Goal: Task Accomplishment & Management: Manage account settings

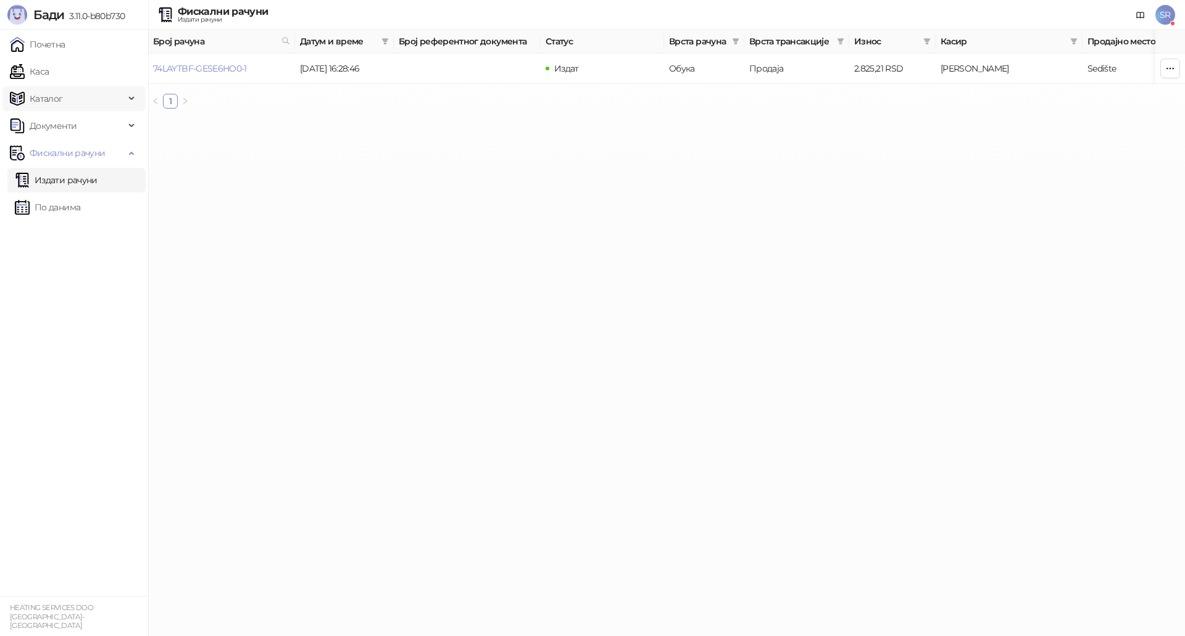
click at [92, 97] on span "Каталог" at bounding box center [67, 98] width 115 height 25
click at [72, 175] on link "Артикли" at bounding box center [43, 180] width 57 height 25
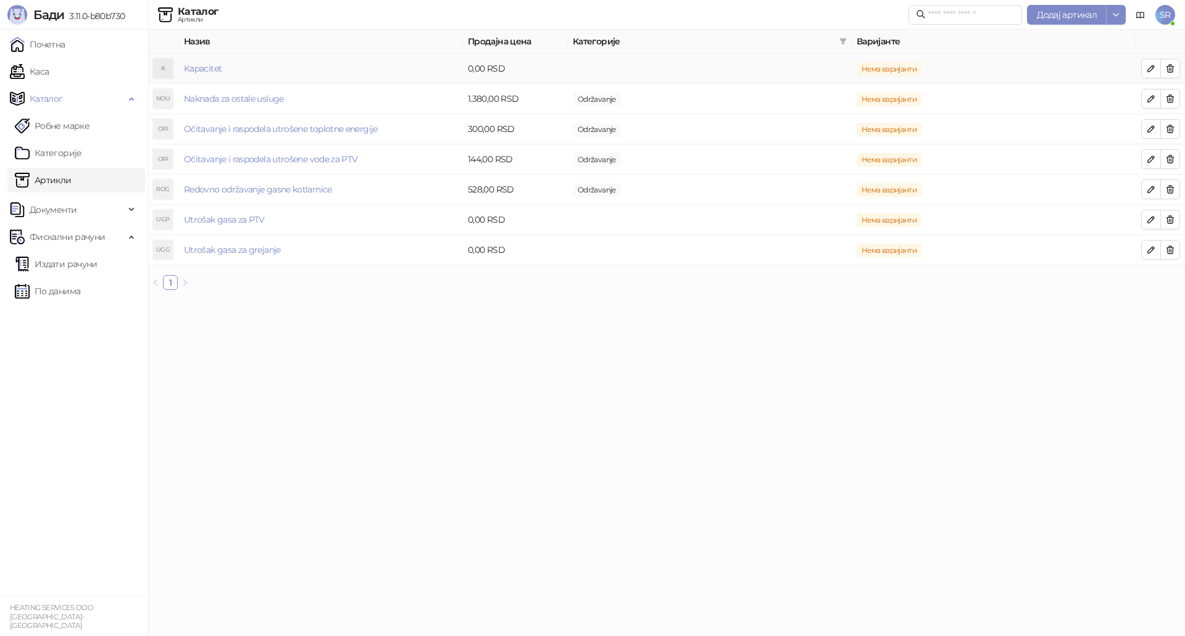
click at [233, 71] on td "Kapacitet" at bounding box center [321, 69] width 284 height 30
click at [1156, 70] on button "button" at bounding box center [1151, 69] width 20 height 20
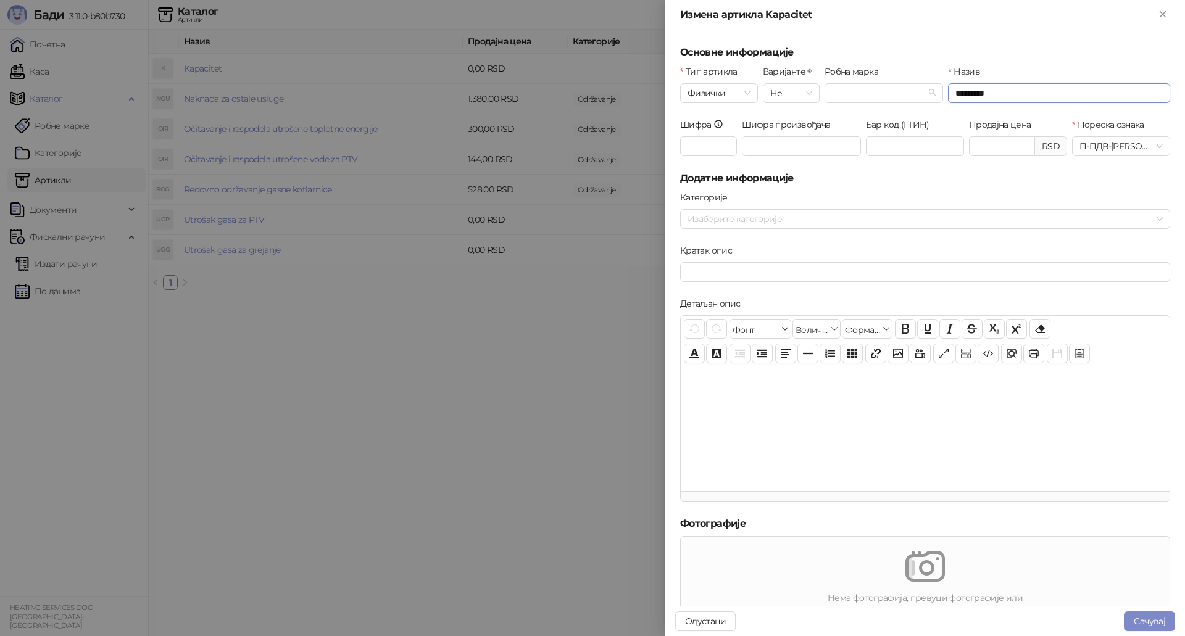
click at [1017, 90] on input "*********" at bounding box center [1059, 93] width 222 height 20
type input "**********"
click at [1152, 622] on button "Сачувај" at bounding box center [1149, 622] width 51 height 20
click at [1159, 623] on button "Сачувај" at bounding box center [1149, 622] width 51 height 20
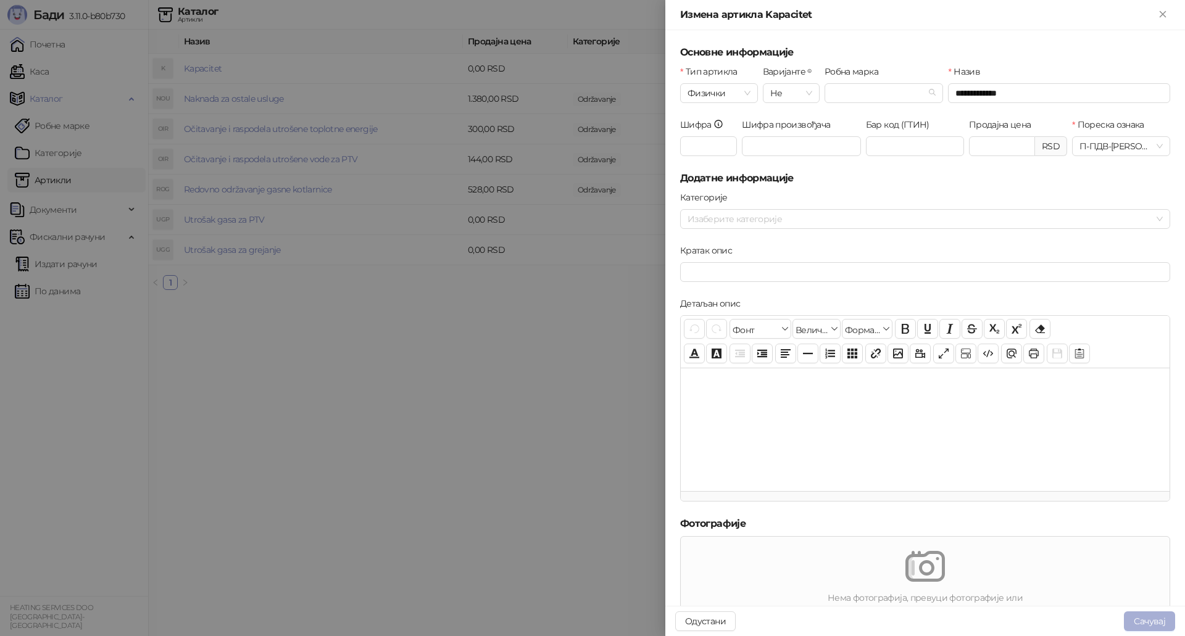
click at [1159, 623] on button "Сачувај" at bounding box center [1149, 622] width 51 height 20
click at [1163, 20] on icon "Close" at bounding box center [1162, 14] width 11 height 11
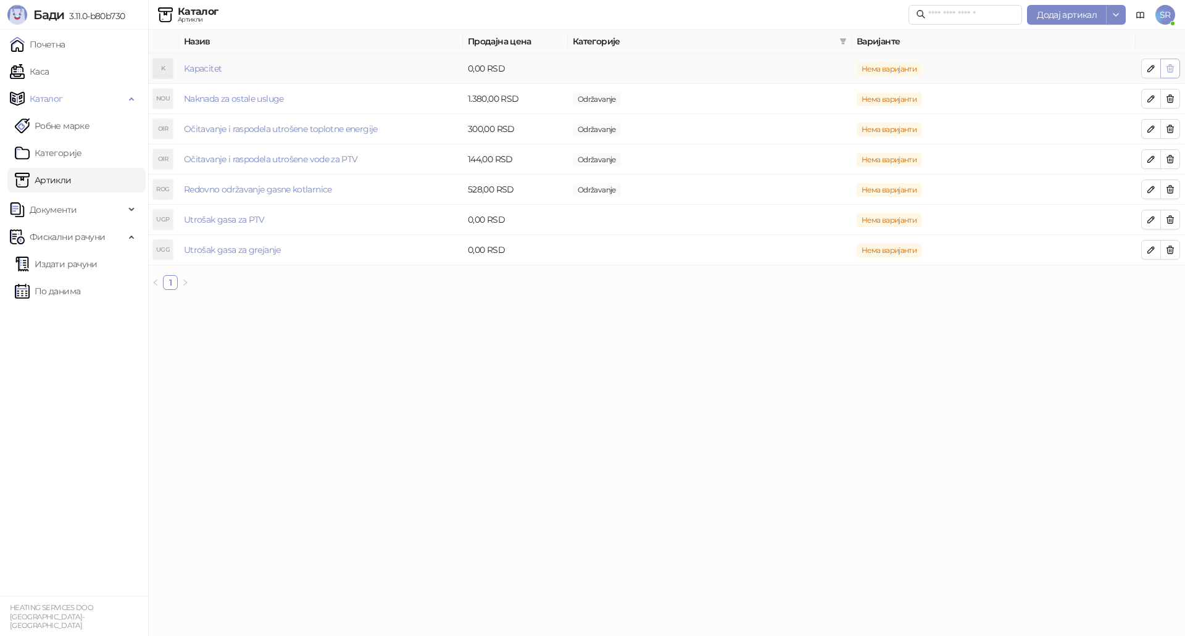
click at [1172, 67] on icon "button" at bounding box center [1170, 68] width 7 height 7
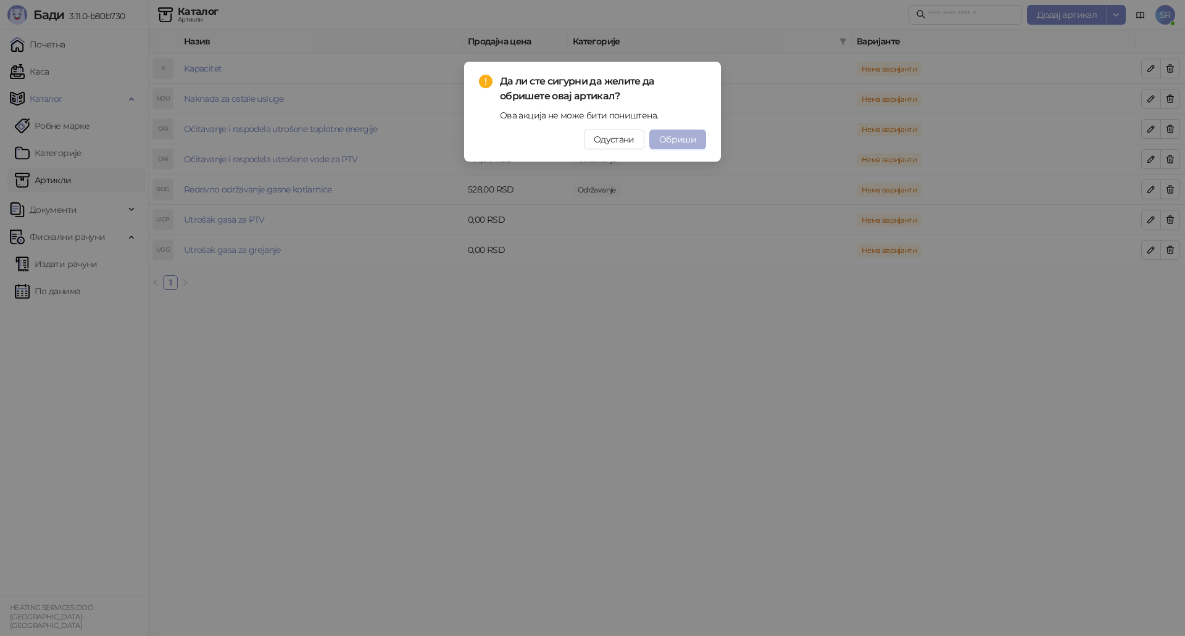
click at [684, 140] on span "Обриши" at bounding box center [677, 139] width 37 height 11
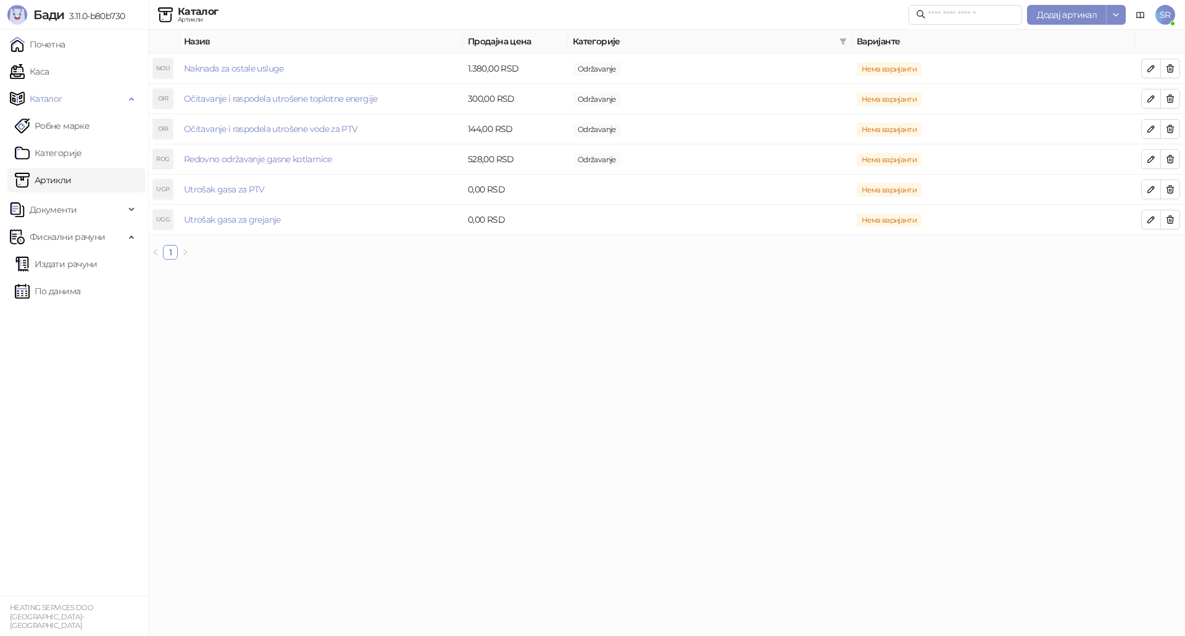
click at [72, 183] on link "Артикли" at bounding box center [43, 180] width 57 height 25
click at [1087, 20] on button "Додај артикал" at bounding box center [1067, 15] width 80 height 20
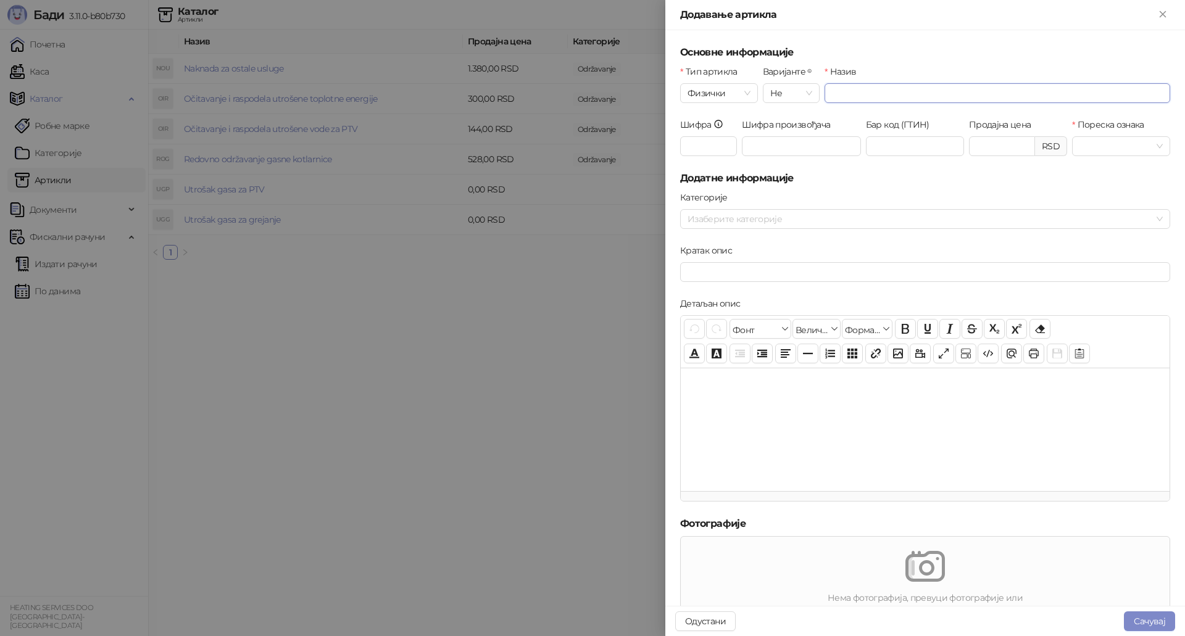
click at [851, 94] on input "Назив" at bounding box center [998, 93] width 346 height 20
type input "**********"
click at [1098, 148] on input "Пореска ознака" at bounding box center [1116, 146] width 72 height 19
click at [1126, 211] on div "П-ПДВ - Е ( 10,00 %)" at bounding box center [1142, 211] width 134 height 14
click at [1150, 618] on button "Сачувај" at bounding box center [1149, 622] width 51 height 20
